Goal: Obtain resource: Obtain resource

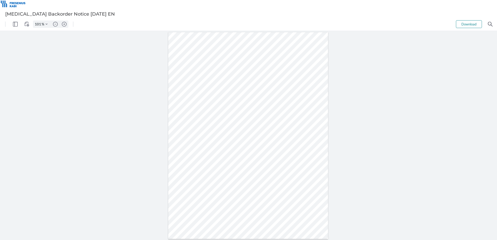
click at [228, 161] on div at bounding box center [248, 135] width 160 height 207
click at [67, 23] on button "Zoom in" at bounding box center [64, 24] width 8 height 7
type input "151"
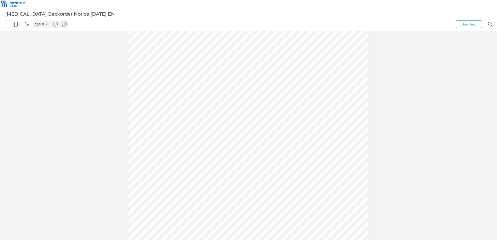
drag, startPoint x: 213, startPoint y: 180, endPoint x: 225, endPoint y: 182, distance: 12.3
click at [229, 181] on div at bounding box center [248, 139] width 240 height 310
click at [223, 183] on div at bounding box center [248, 139] width 240 height 310
click at [224, 183] on div at bounding box center [248, 139] width 240 height 310
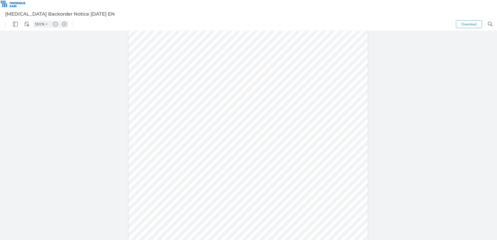
drag, startPoint x: 227, startPoint y: 182, endPoint x: 212, endPoint y: 182, distance: 15.6
click at [212, 182] on div at bounding box center [248, 139] width 240 height 310
